Goal: Find specific page/section: Find specific page/section

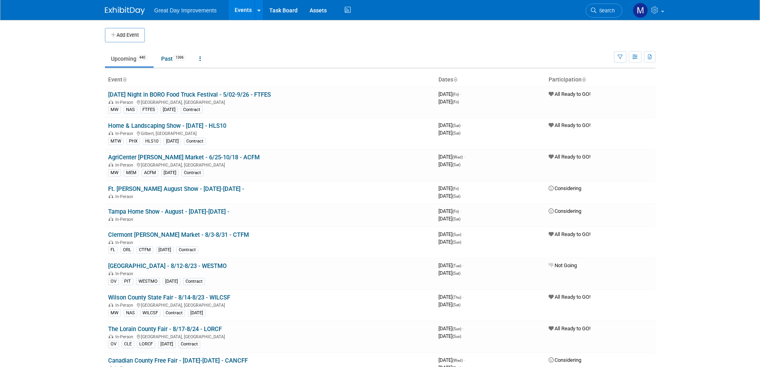
click at [608, 14] on link "Search" at bounding box center [604, 11] width 37 height 14
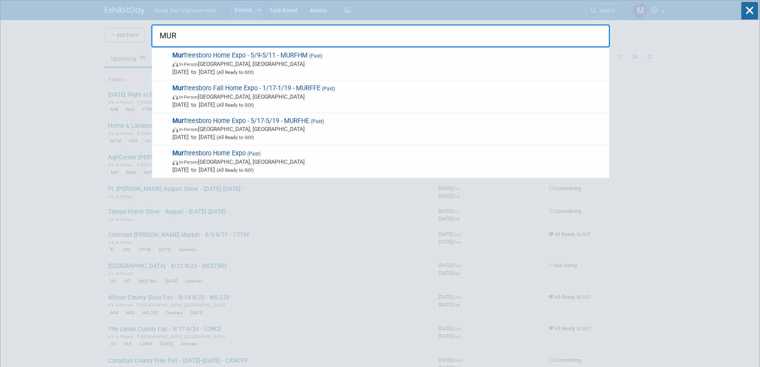
type input "MUR"
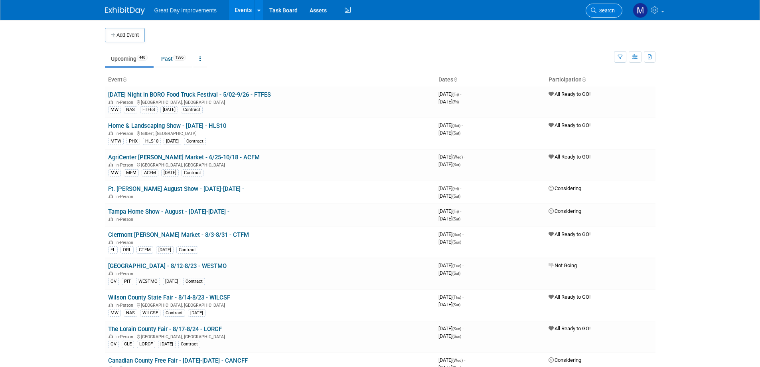
click at [621, 10] on link "Search" at bounding box center [604, 11] width 37 height 14
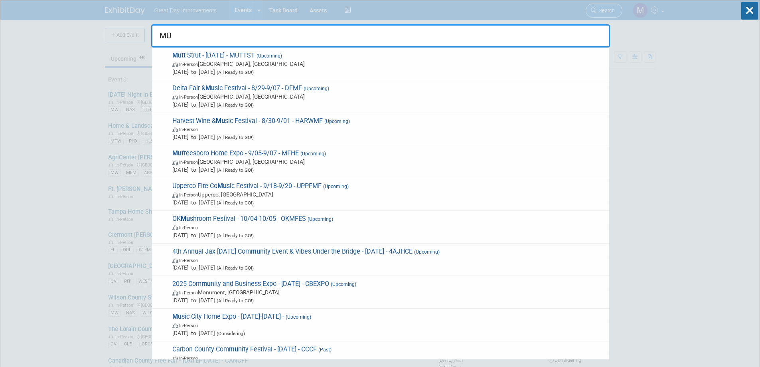
type input "MUR"
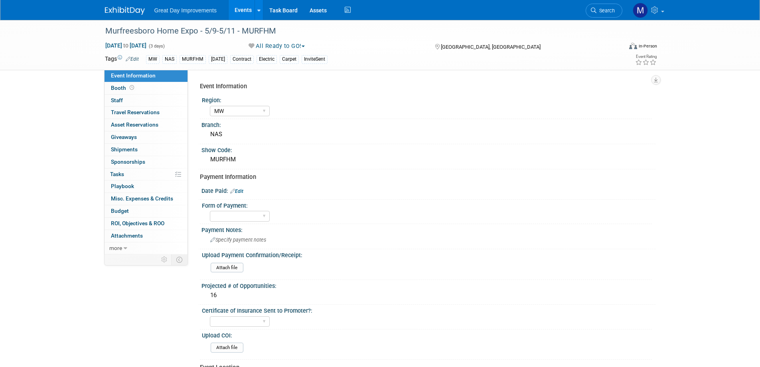
select select "MW"
